Goal: Information Seeking & Learning: Learn about a topic

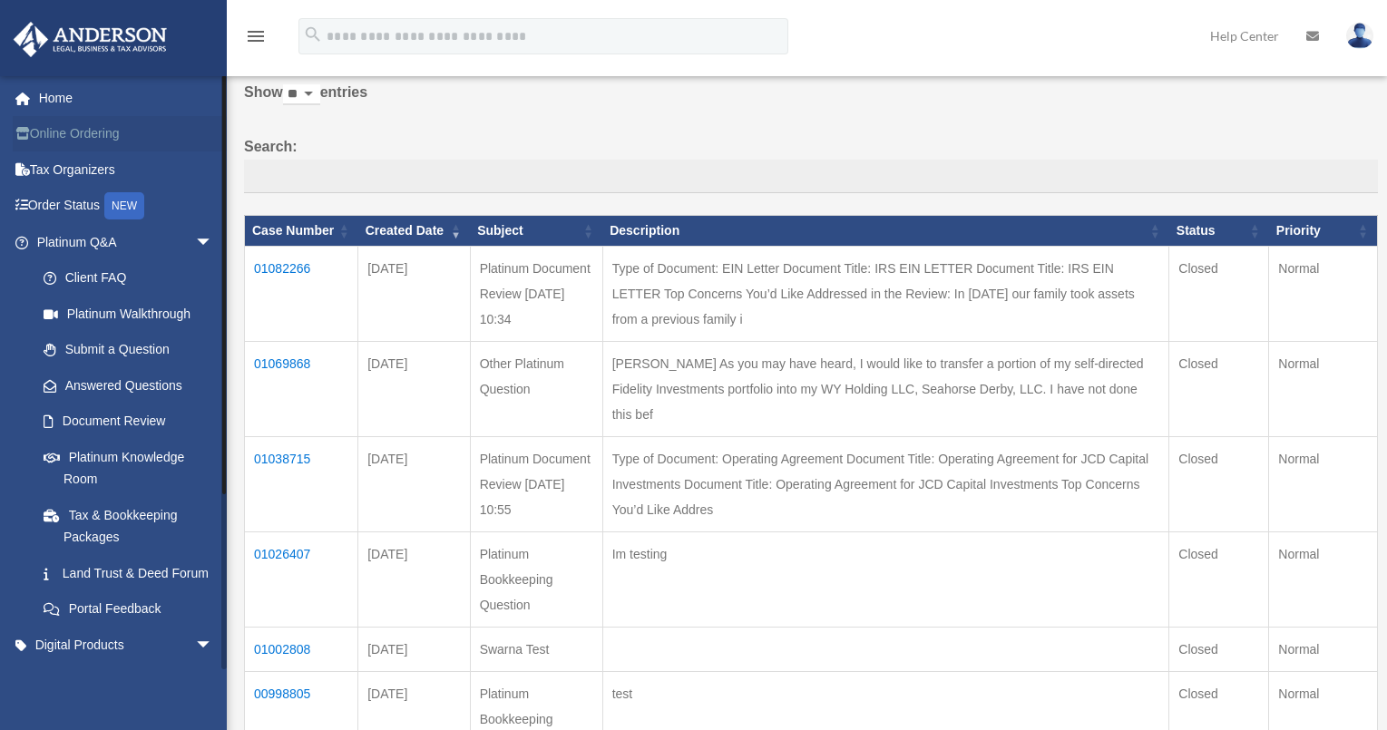
click at [84, 139] on link "Online Ordering" at bounding box center [127, 134] width 228 height 36
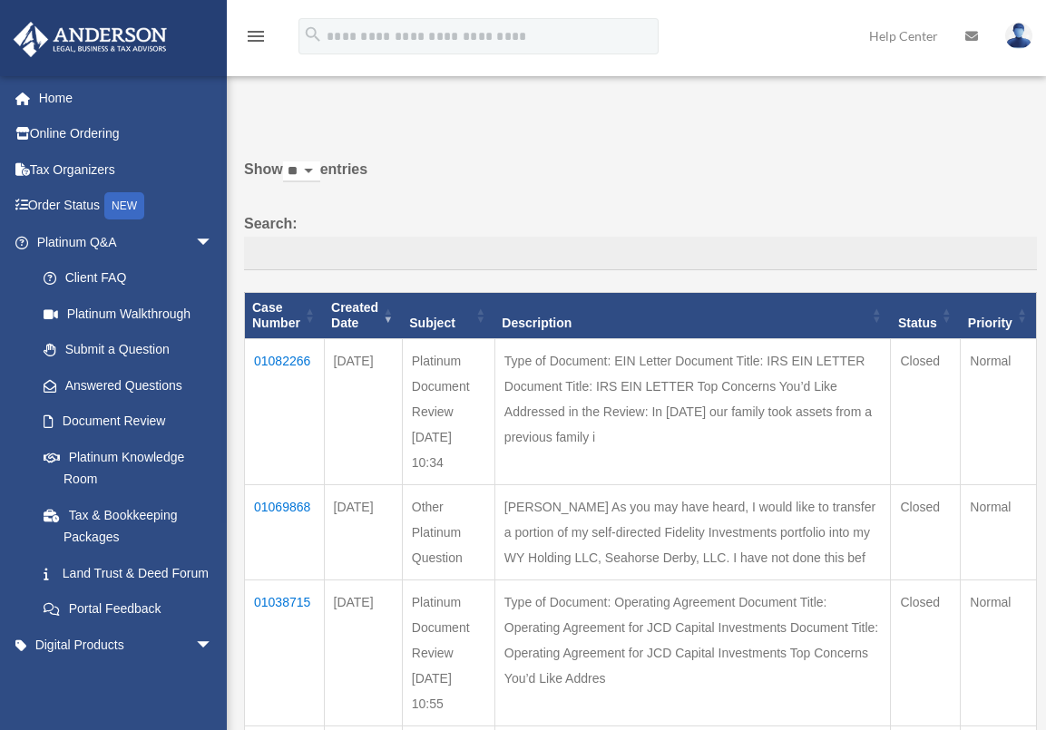
scroll to position [77, 0]
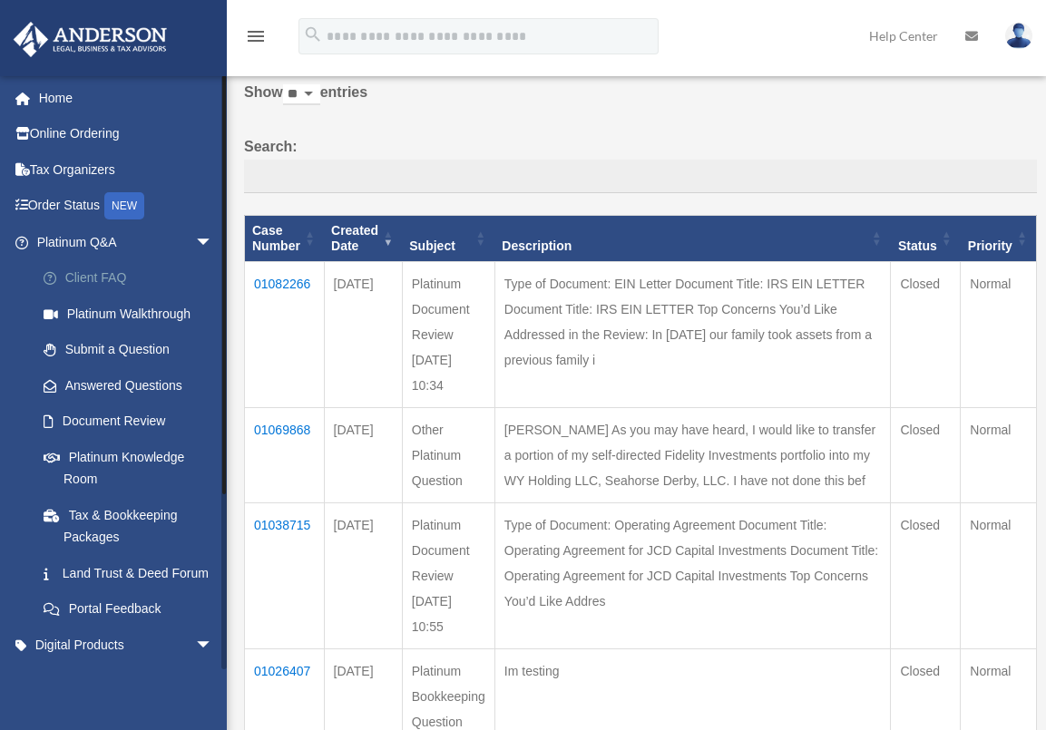
click at [83, 280] on link "Client FAQ" at bounding box center [132, 278] width 215 height 36
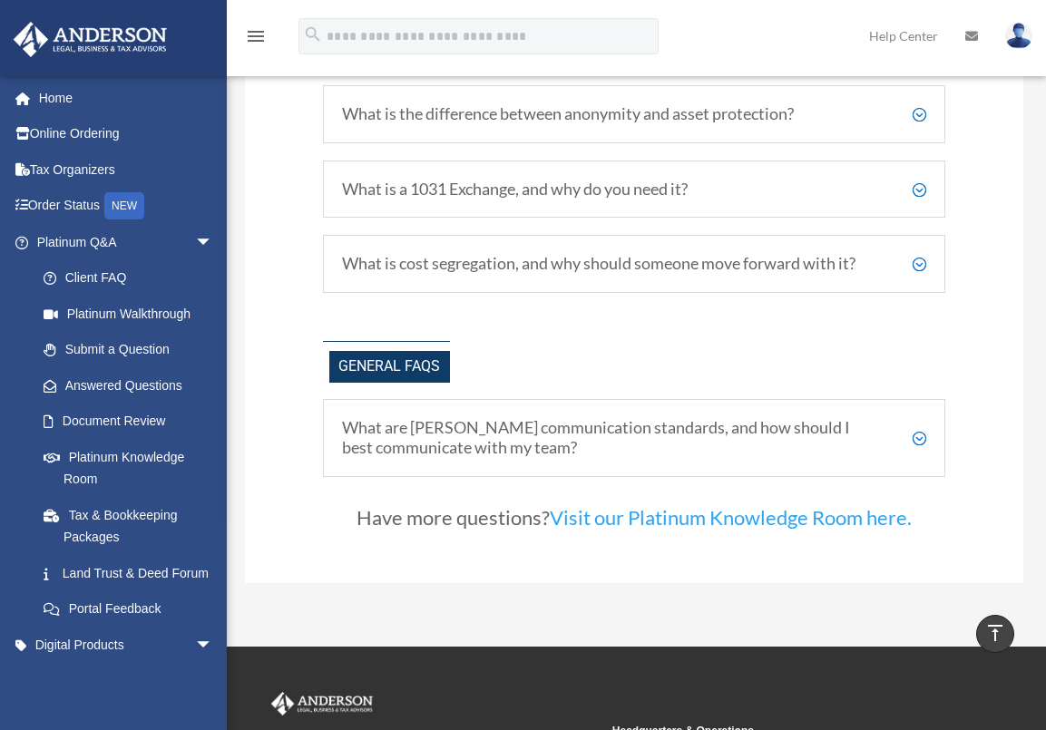
scroll to position [3356, 0]
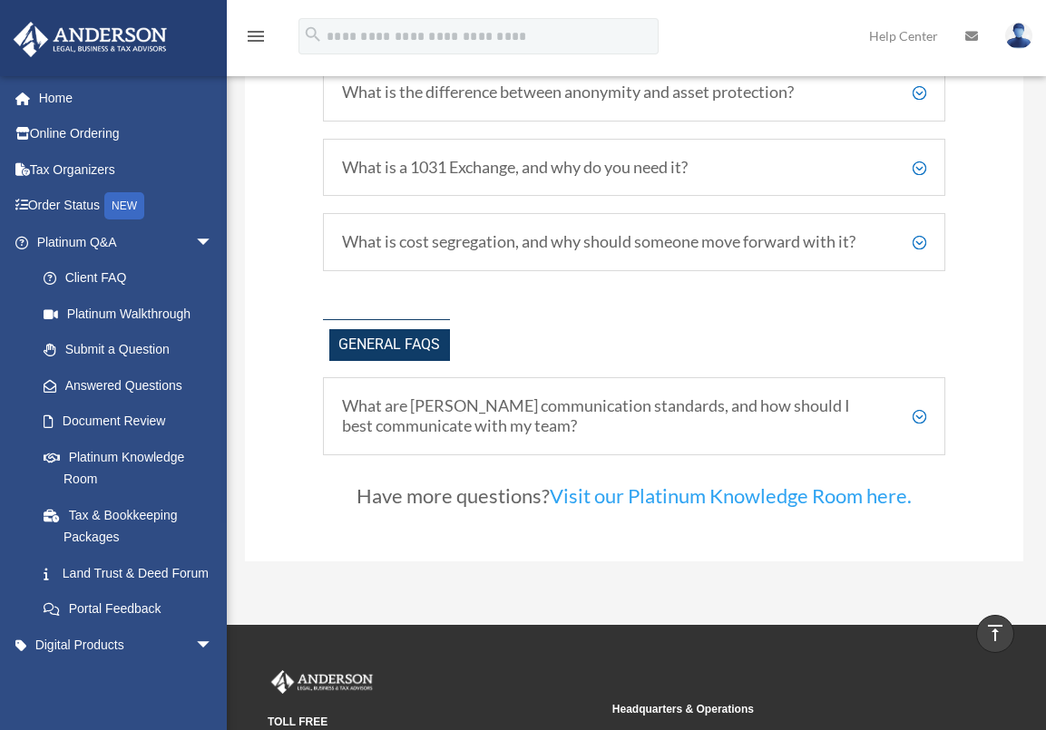
click at [458, 405] on h5 "What are [PERSON_NAME] communication standards, and how should I best communica…" at bounding box center [634, 415] width 584 height 39
